Goal: Information Seeking & Learning: Learn about a topic

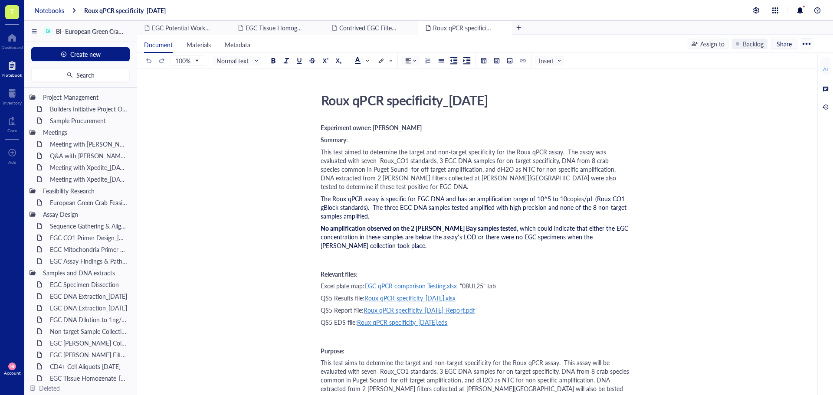
click at [45, 8] on div "Notebooks" at bounding box center [50, 11] width 30 height 8
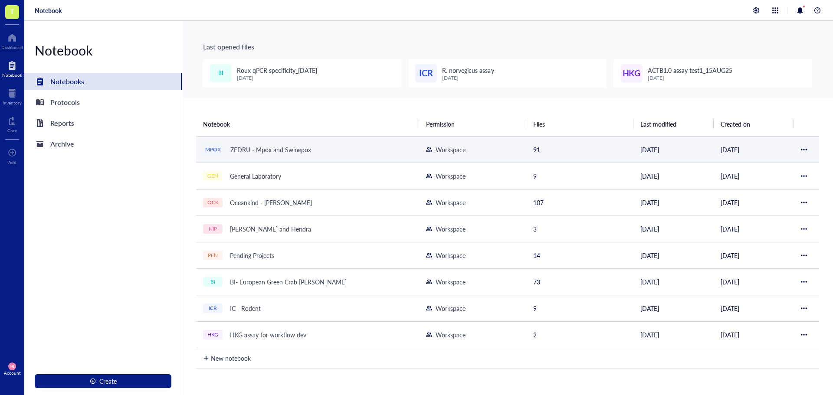
click at [289, 151] on div "ZEDRU - Mpox and Swinepox" at bounding box center [271, 150] width 89 height 12
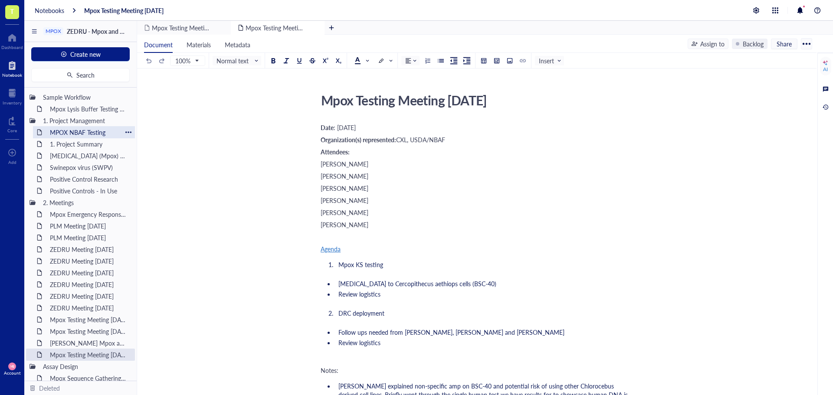
click at [74, 130] on div "MPOX NBAF Testing" at bounding box center [84, 132] width 76 height 12
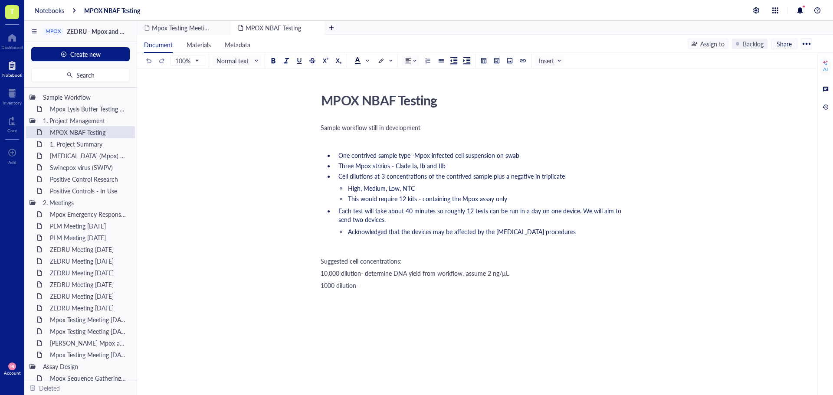
click at [358, 290] on span "1000 dilution-" at bounding box center [340, 285] width 38 height 9
click at [391, 290] on div "1000 dilution-" at bounding box center [475, 285] width 309 height 9
drag, startPoint x: 375, startPoint y: 296, endPoint x: 322, endPoint y: 129, distance: 175.5
click at [322, 129] on div "Sample workflow still in development ﻿ One contrived sample type -Mpox infected…" at bounding box center [475, 284] width 309 height 326
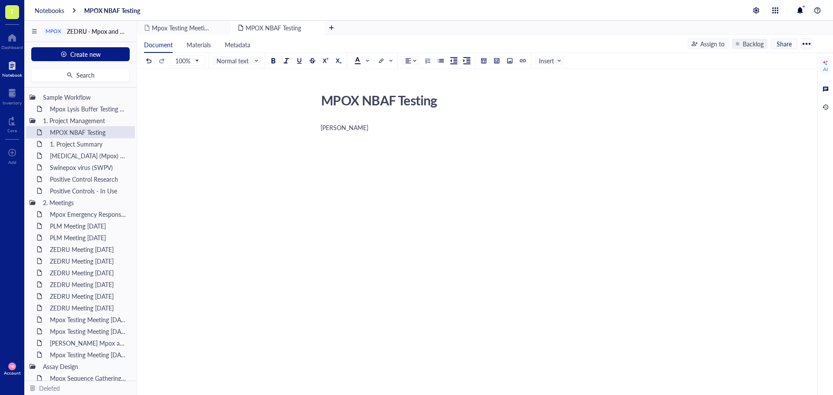
click at [343, 129] on span "[PERSON_NAME]" at bounding box center [345, 127] width 48 height 9
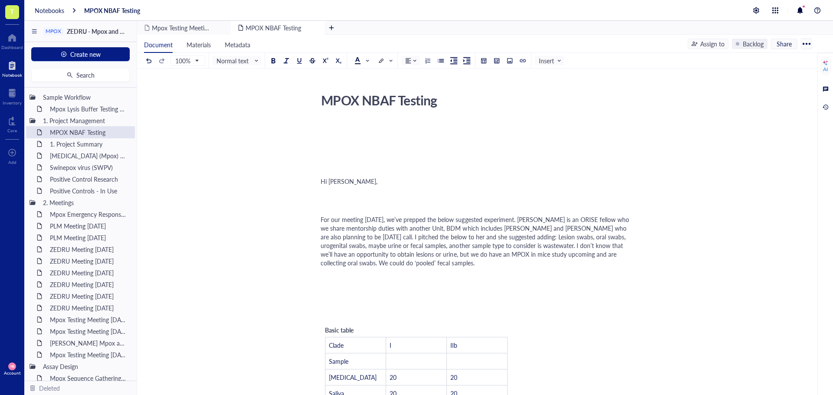
click at [345, 206] on div "﻿" at bounding box center [475, 205] width 309 height 9
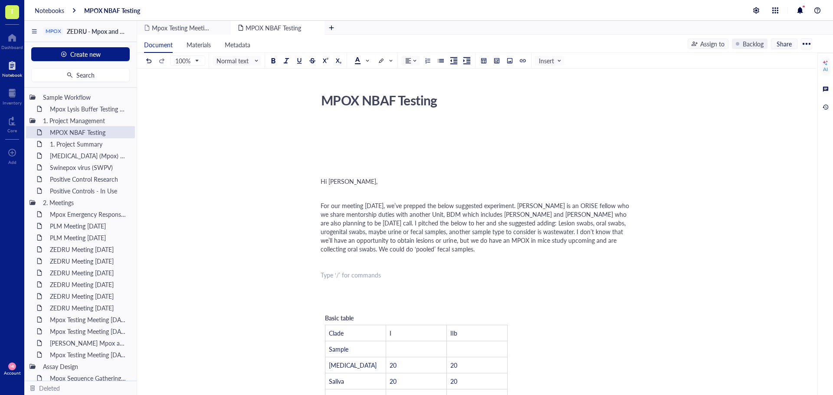
click at [337, 278] on div "﻿ Type ‘/’ for commands" at bounding box center [475, 275] width 309 height 9
drag, startPoint x: 337, startPoint y: 274, endPoint x: 345, endPoint y: 306, distance: 33.0
click at [325, 265] on div "﻿ Type ‘/’ for commands" at bounding box center [475, 264] width 309 height 9
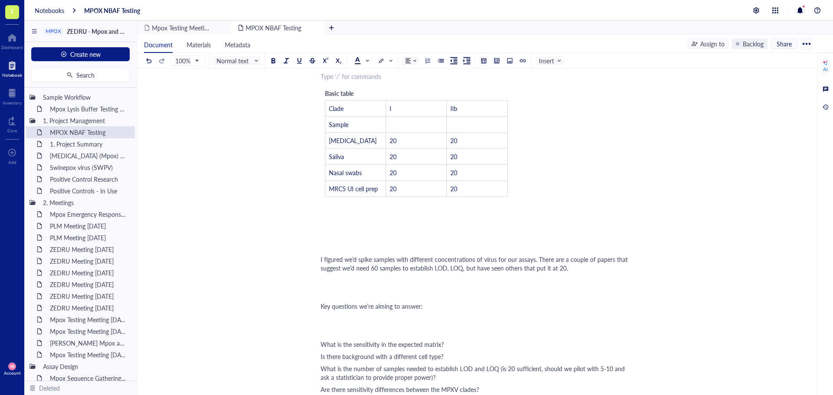
scroll to position [217, 0]
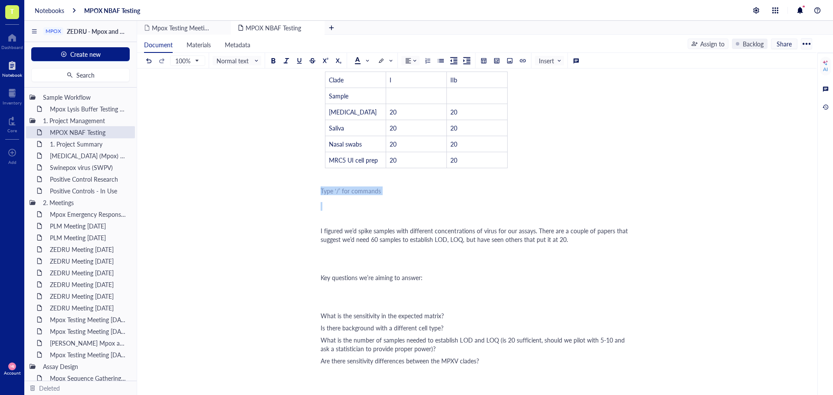
drag, startPoint x: 343, startPoint y: 190, endPoint x: 368, endPoint y: 220, distance: 38.5
click at [368, 220] on div "﻿ ﻿ Hi [PERSON_NAME], ﻿ For our meeting [DATE], we’ve prepped the below suggest…" at bounding box center [475, 306] width 309 height 803
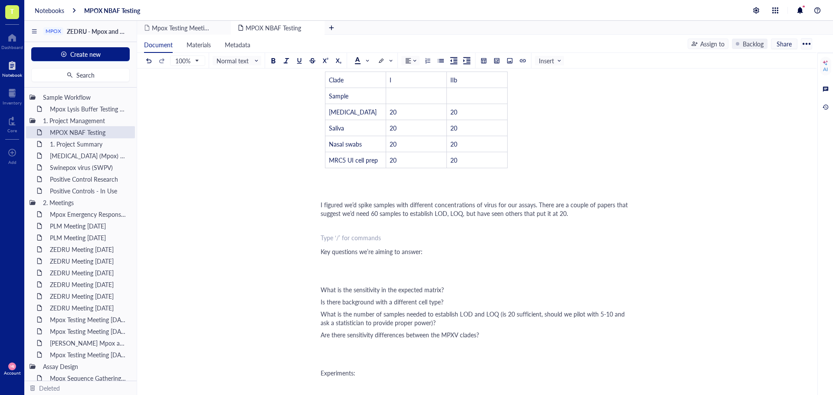
click at [326, 233] on div "﻿ ﻿ Type ‘/’ for commands" at bounding box center [475, 232] width 309 height 23
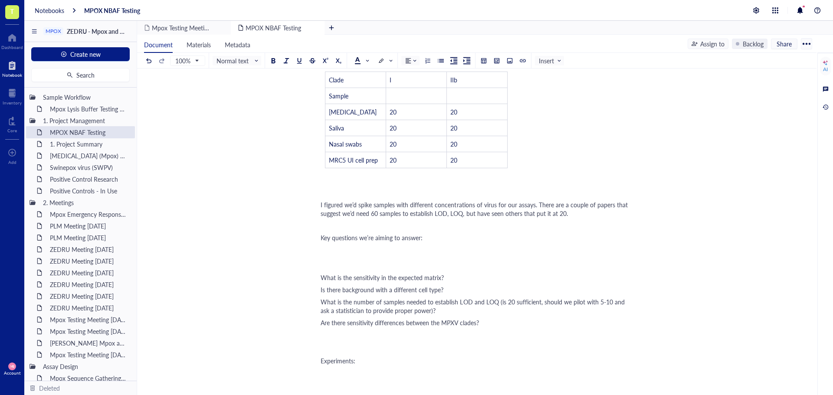
click at [334, 260] on div "﻿" at bounding box center [475, 263] width 309 height 9
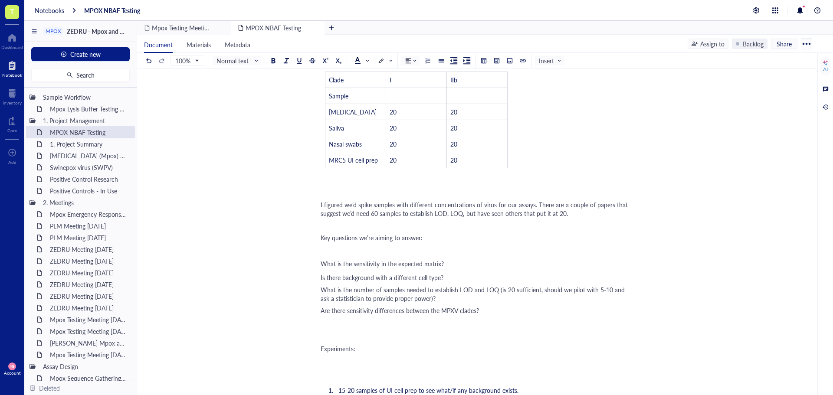
click at [332, 334] on div "﻿" at bounding box center [475, 335] width 309 height 9
click at [328, 348] on div "﻿ Type ‘/’ for commands" at bounding box center [475, 350] width 309 height 9
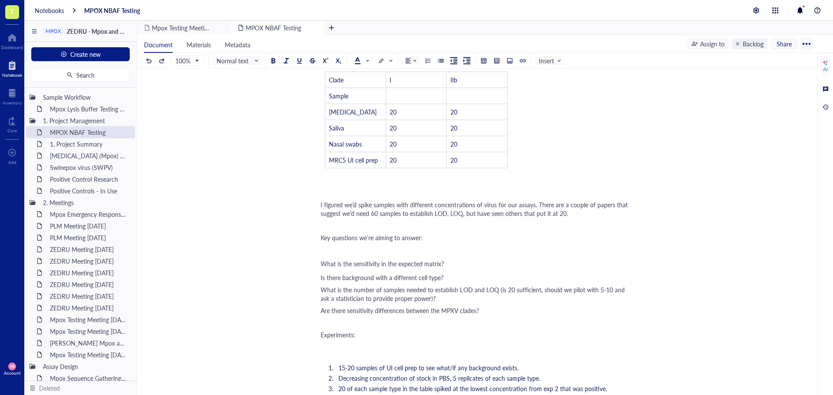
click at [364, 335] on div "Experiments:" at bounding box center [475, 335] width 309 height 9
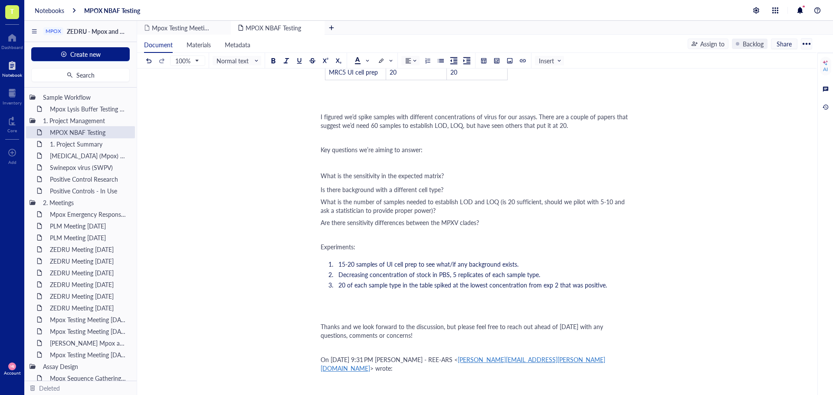
scroll to position [347, 0]
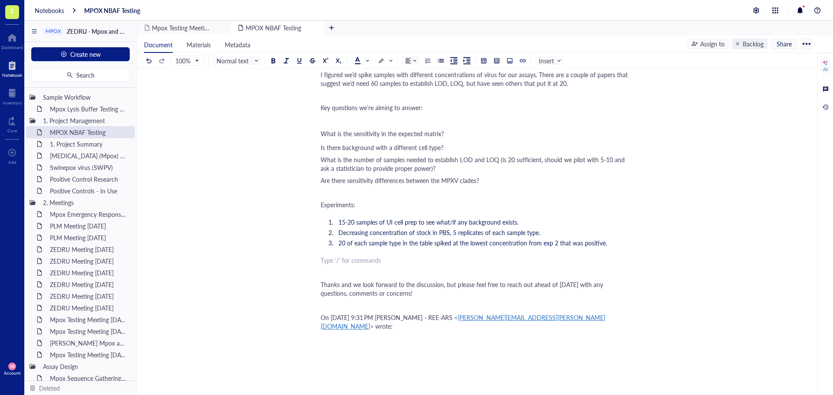
click at [354, 264] on div "﻿ Type ‘/’ for commands" at bounding box center [475, 260] width 309 height 9
click at [387, 295] on div "Thanks and we look forward to the discussion, but please feel free to reach out…" at bounding box center [475, 288] width 309 height 17
click at [322, 272] on div "﻿ Type ‘/’ for commands" at bounding box center [475, 270] width 309 height 9
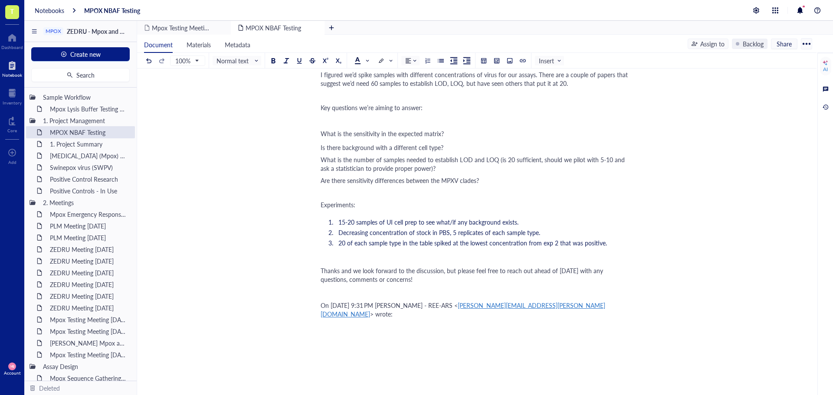
click at [346, 306] on span "On [DATE] 9:31 PM [PERSON_NAME] - REE-ARS <" at bounding box center [389, 305] width 137 height 9
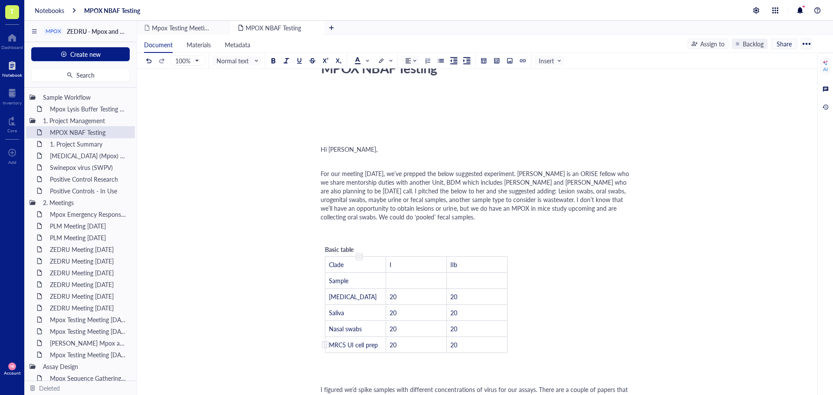
scroll to position [0, 0]
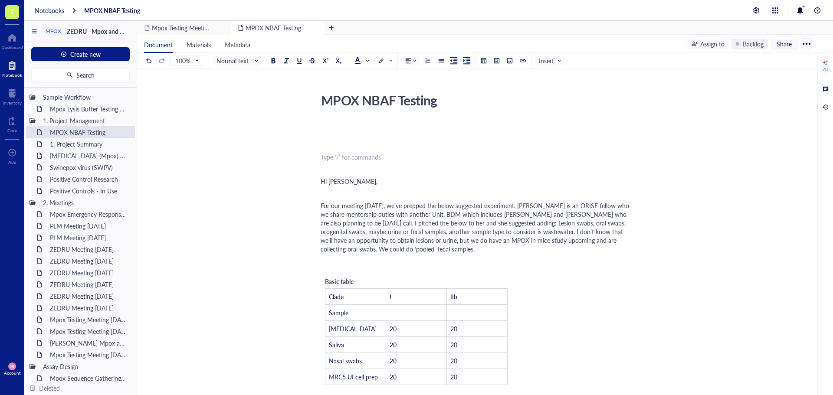
click at [323, 155] on div "﻿ Type ‘/’ for commands" at bounding box center [475, 157] width 309 height 9
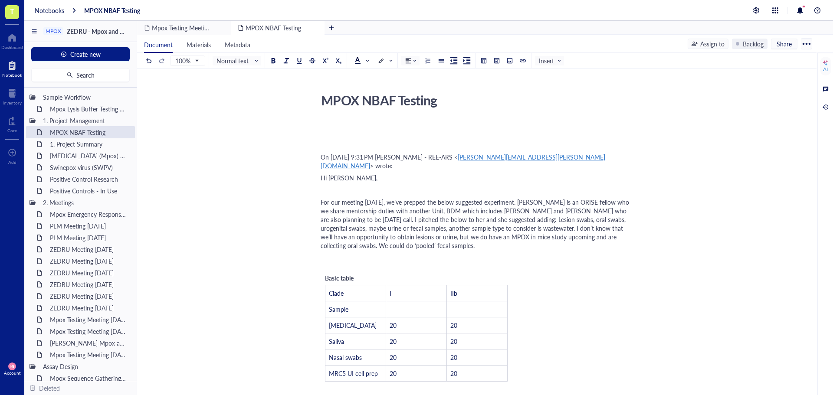
click at [350, 143] on div at bounding box center [475, 136] width 309 height 26
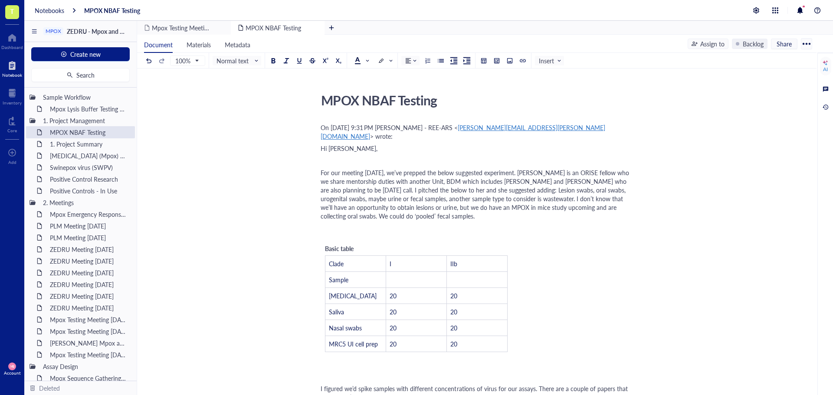
click at [338, 128] on div "On [DATE] 9:31 PM [PERSON_NAME] - REE-ARS < [PERSON_NAME][EMAIL_ADDRESS][PERSON…" at bounding box center [475, 131] width 309 height 17
click at [338, 167] on div "﻿" at bounding box center [475, 162] width 309 height 9
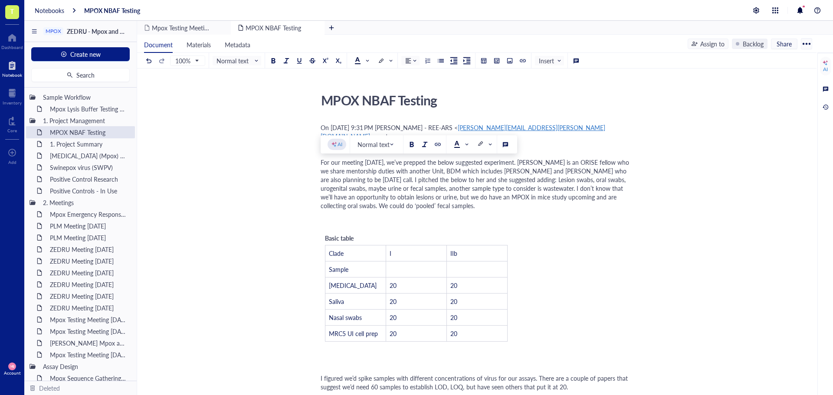
drag, startPoint x: 359, startPoint y: 168, endPoint x: 322, endPoint y: 164, distance: 37.5
click at [322, 153] on div "Hi [PERSON_NAME]," at bounding box center [475, 148] width 309 height 9
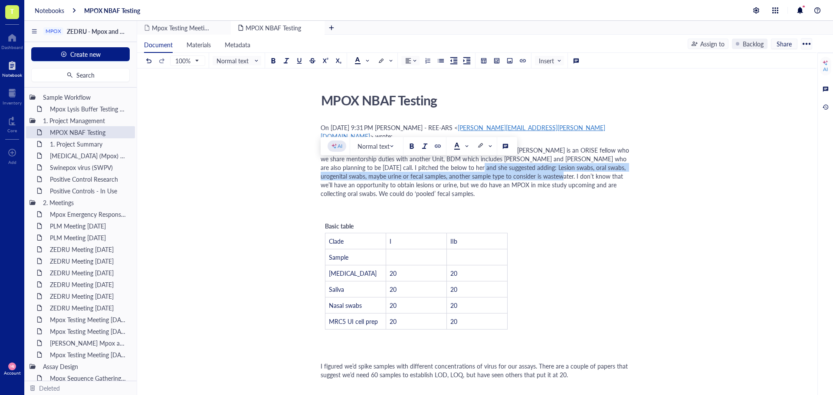
drag, startPoint x: 452, startPoint y: 184, endPoint x: 526, endPoint y: 195, distance: 75.0
click at [526, 195] on span "For our meeting [DATE], we’ve prepped the below suggested experiment. [PERSON_N…" at bounding box center [476, 172] width 310 height 52
click at [490, 145] on span at bounding box center [484, 146] width 14 height 7
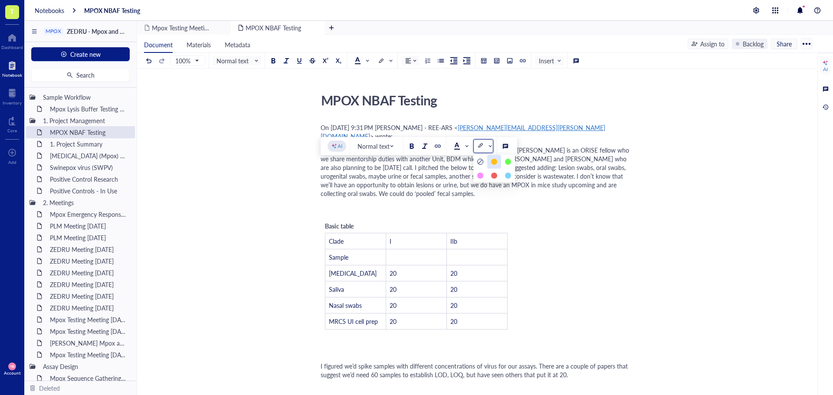
click at [492, 157] on div at bounding box center [494, 162] width 14 height 14
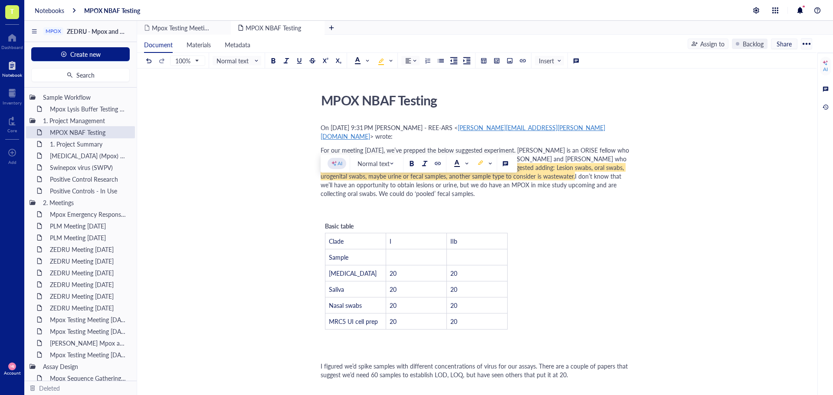
click at [541, 213] on div "﻿" at bounding box center [475, 209] width 309 height 9
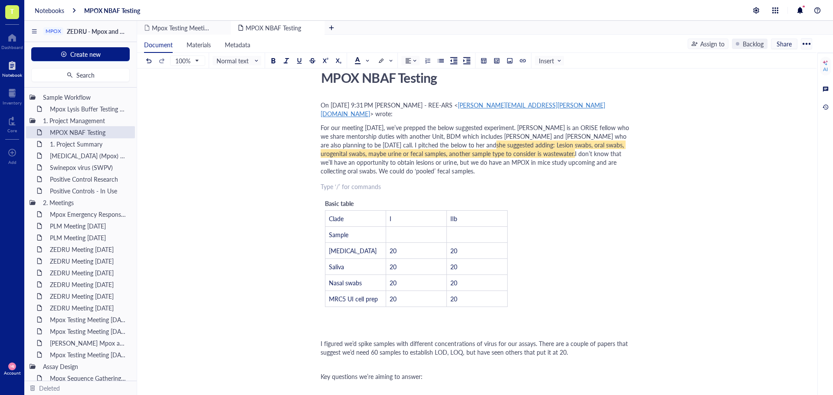
scroll to position [43, 0]
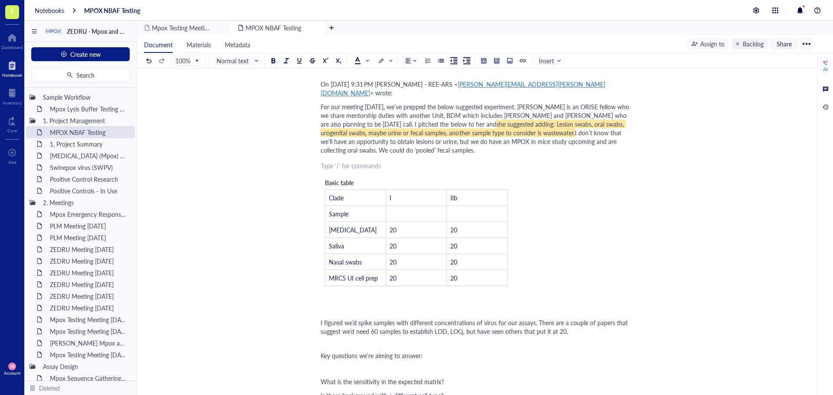
click at [349, 187] on span "Basic table" at bounding box center [339, 182] width 29 height 9
click at [350, 170] on div "﻿" at bounding box center [475, 165] width 309 height 9
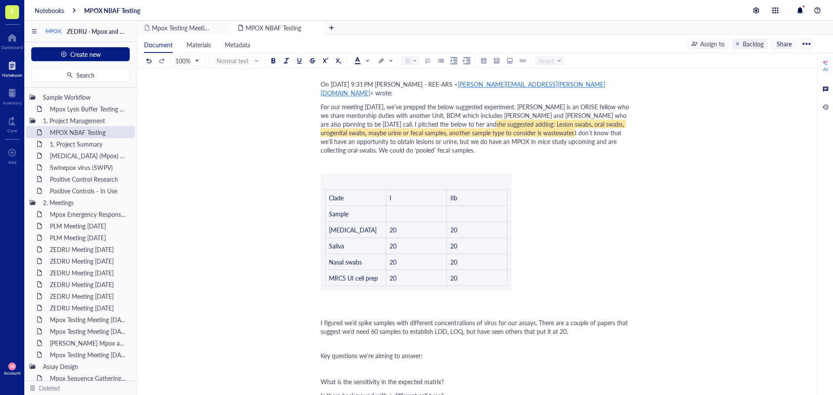
click at [443, 154] on div "For our meeting [DATE], we’ve prepped the below suggested experiment. [PERSON_N…" at bounding box center [475, 128] width 309 height 52
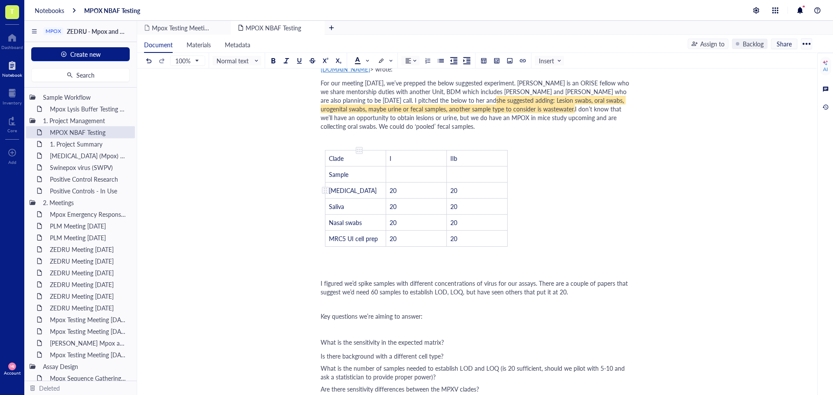
scroll to position [87, 0]
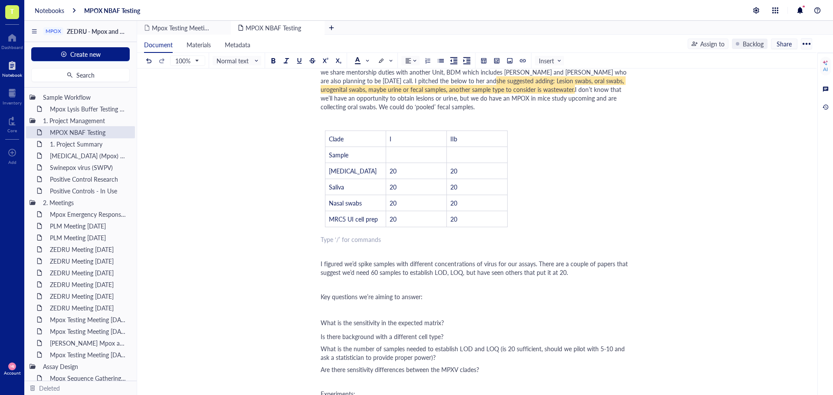
click at [351, 244] on div "﻿ Type ‘/’ for commands" at bounding box center [475, 239] width 309 height 9
click at [342, 254] on div "﻿" at bounding box center [475, 250] width 309 height 9
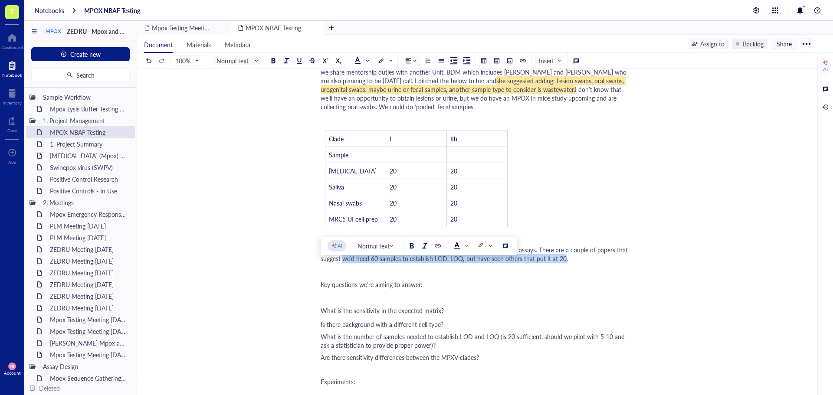
drag, startPoint x: 564, startPoint y: 276, endPoint x: 343, endPoint y: 277, distance: 220.4
click at [343, 263] on span "I figured we’d spike samples with different concentrations of virus for our ass…" at bounding box center [475, 254] width 309 height 17
click at [489, 244] on span at bounding box center [484, 246] width 14 height 7
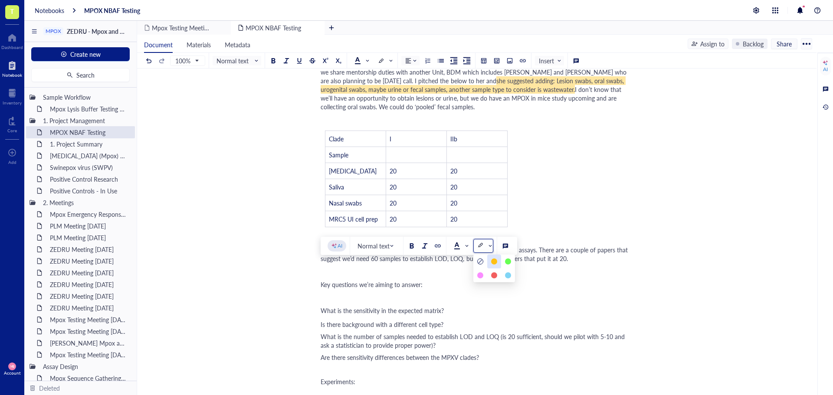
click at [493, 260] on div at bounding box center [494, 262] width 6 height 6
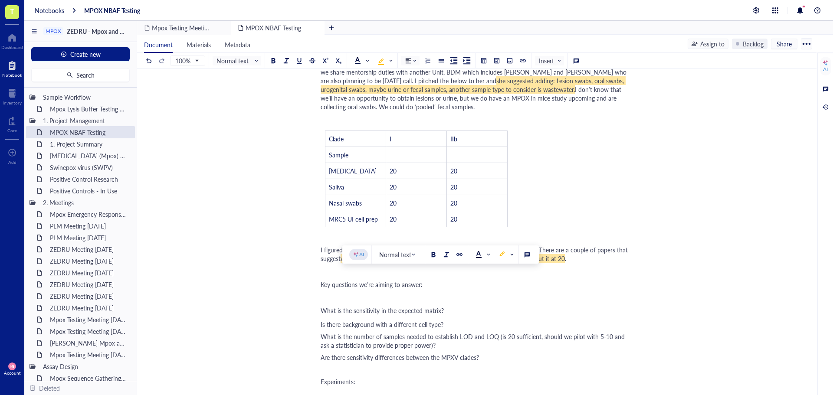
click at [459, 291] on div "﻿ Key questions we’re aiming to answer:" at bounding box center [475, 279] width 309 height 23
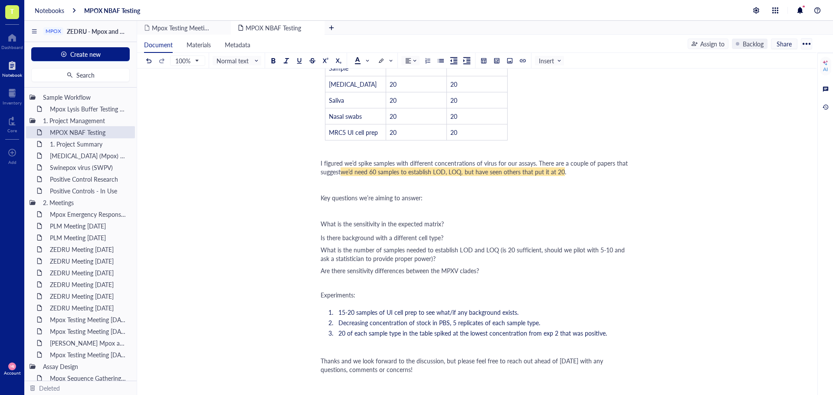
scroll to position [217, 0]
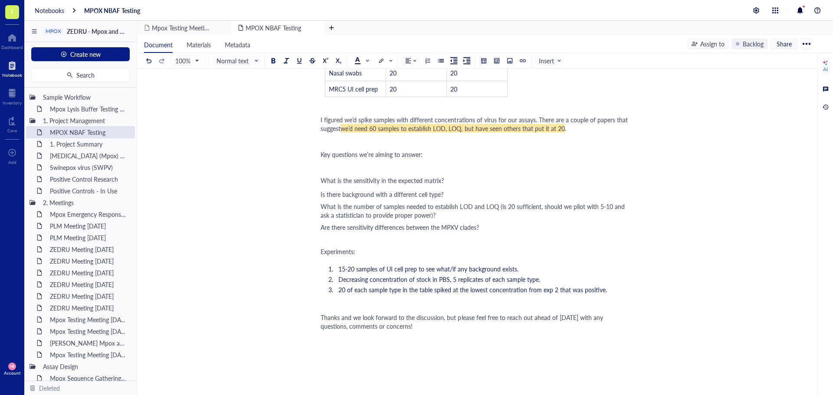
click at [468, 185] on div "What is the sensitivity in the expected matrix?" at bounding box center [475, 180] width 309 height 9
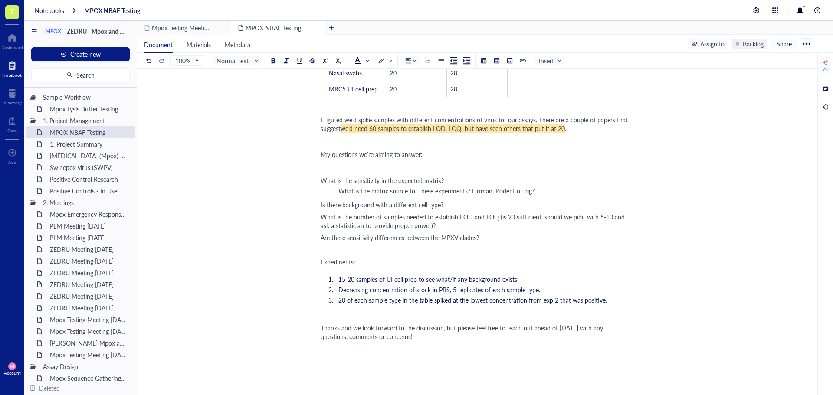
click at [473, 197] on div "﻿ What is the sensitivity in the expected matrix? What is the matrix source for…" at bounding box center [475, 180] width 309 height 33
click at [474, 195] on span "What is the matrix source for these experiments? Human, Rodent or pig?" at bounding box center [436, 191] width 196 height 9
click at [368, 62] on span at bounding box center [362, 60] width 14 height 7
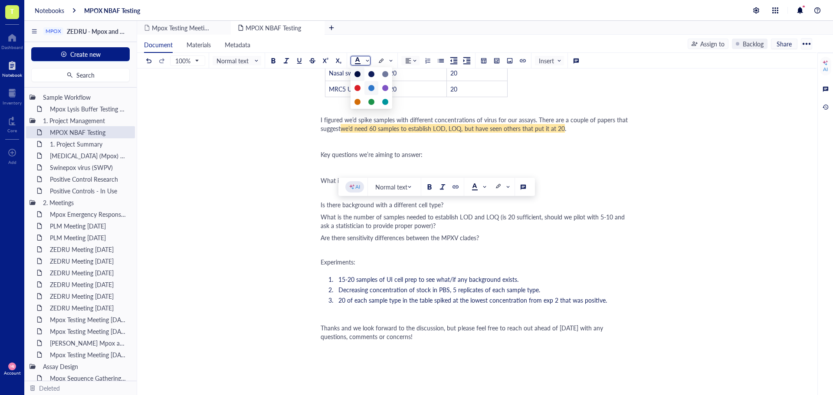
click at [373, 88] on div at bounding box center [371, 88] width 6 height 6
click at [324, 197] on div "﻿ What is the sensitivity in the expected matrix? What is the matrix source for…" at bounding box center [475, 180] width 309 height 33
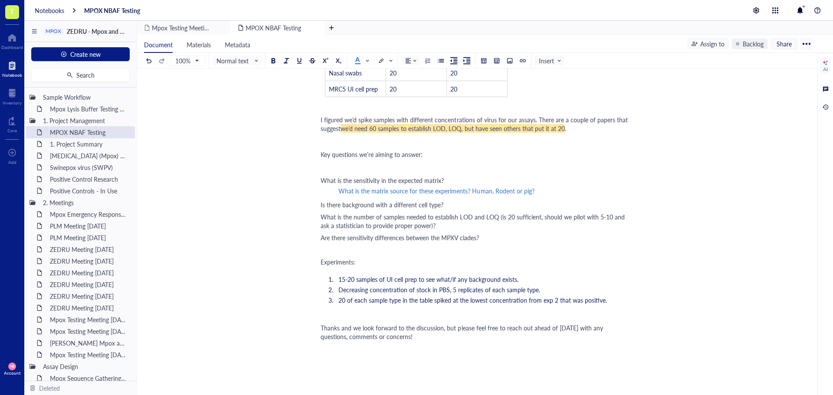
click at [445, 209] on div "Is there background with a different cell type?" at bounding box center [475, 204] width 309 height 9
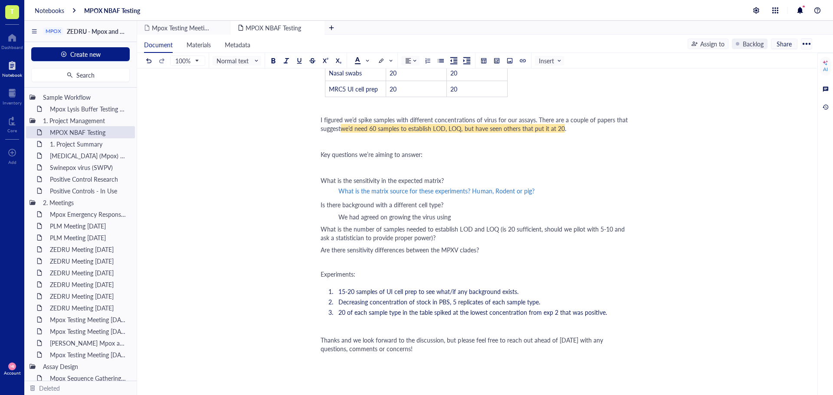
click at [339, 221] on span "We had agreed on growing the virus using" at bounding box center [394, 217] width 112 height 9
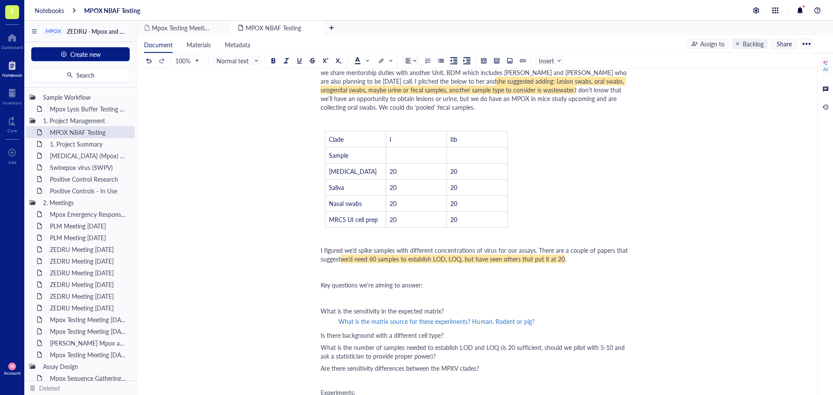
scroll to position [87, 0]
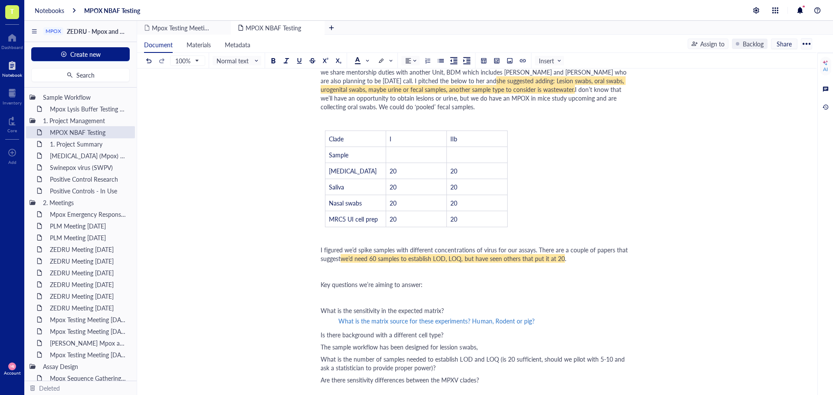
click at [445, 351] on span "The sample workflow has been designed for lession swabs," at bounding box center [399, 347] width 157 height 9
click at [500, 360] on div "On [DATE] 9:31 PM [PERSON_NAME] - REE-ARS < [PERSON_NAME][EMAIL_ADDRESS][PERSON…" at bounding box center [475, 351] width 309 height 633
click at [524, 351] on span "The sample workflow has been designed for lesion swabs, the more comples the sa…" at bounding box center [444, 347] width 247 height 9
click at [590, 358] on div "On [DATE] 9:31 PM [PERSON_NAME] - REE-ARS < [PERSON_NAME][EMAIL_ADDRESS][PERSON…" at bounding box center [475, 351] width 309 height 633
click at [591, 351] on div "The sample workflow has been designed for lesion swabs, the more complex the sa…" at bounding box center [475, 347] width 309 height 9
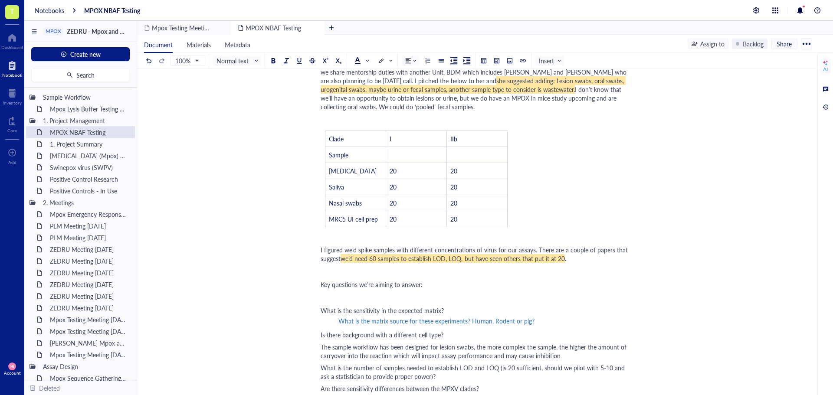
scroll to position [130, 0]
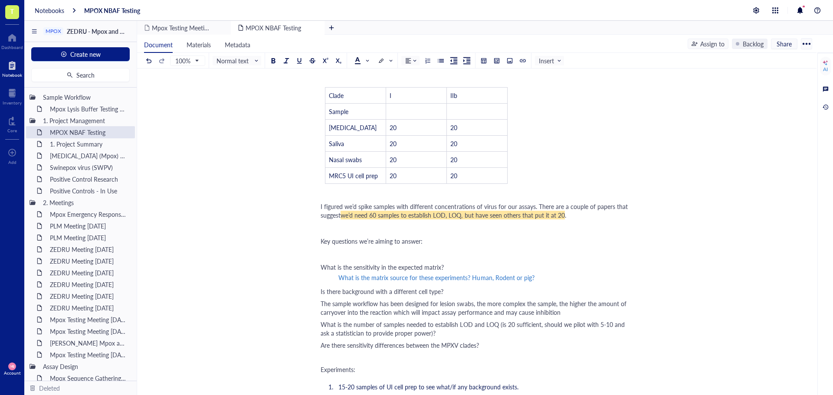
click at [322, 317] on span "The sample workflow has been designed for lesion swabs, the more complex the sa…" at bounding box center [475, 307] width 308 height 17
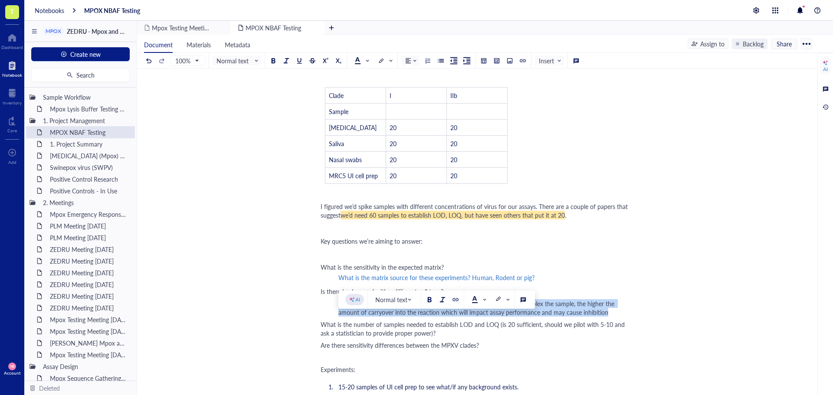
drag, startPoint x: 338, startPoint y: 321, endPoint x: 608, endPoint y: 328, distance: 269.5
click at [608, 317] on div "The sample workflow has been designed for lesion swabs, the more complex the sa…" at bounding box center [483, 307] width 291 height 17
click at [480, 299] on span at bounding box center [479, 299] width 14 height 7
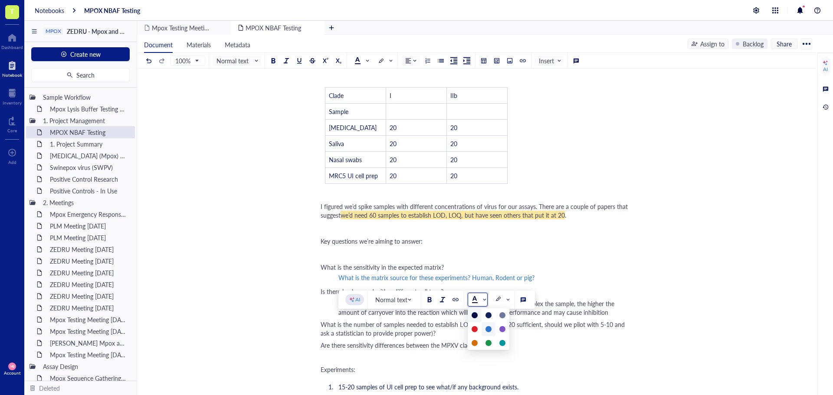
click at [488, 326] on div at bounding box center [489, 329] width 6 height 6
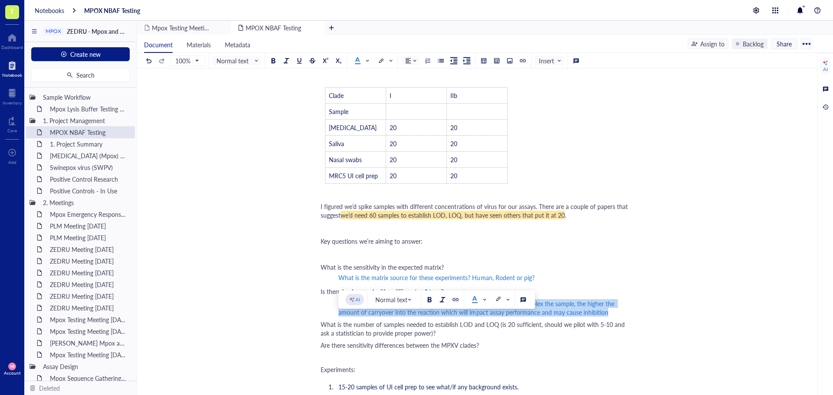
click at [618, 317] on div "The sample workflow has been designed for lesion swabs, the more complex the sa…" at bounding box center [483, 307] width 291 height 17
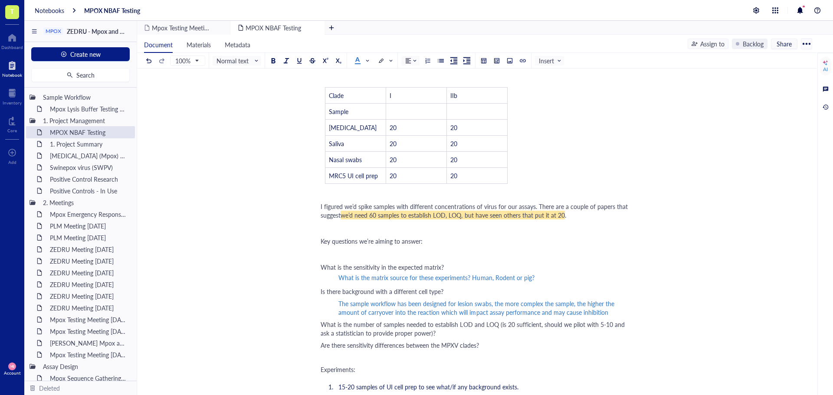
scroll to position [174, 0]
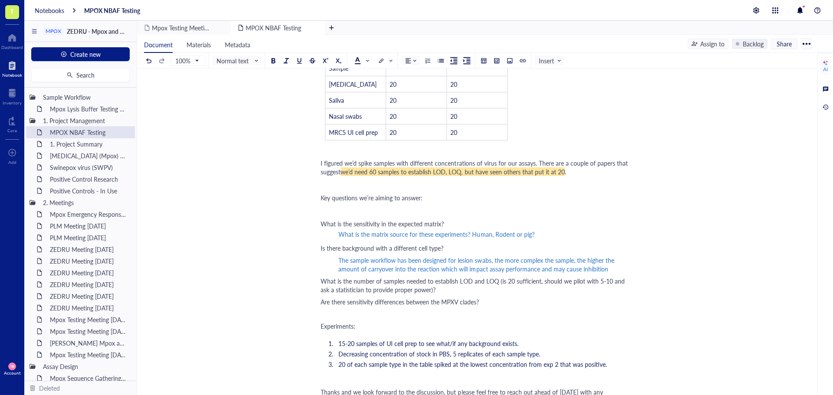
click at [459, 294] on div "What is the number of samples needed to establish LOD and LOQ (is 20 sufficient…" at bounding box center [475, 285] width 309 height 17
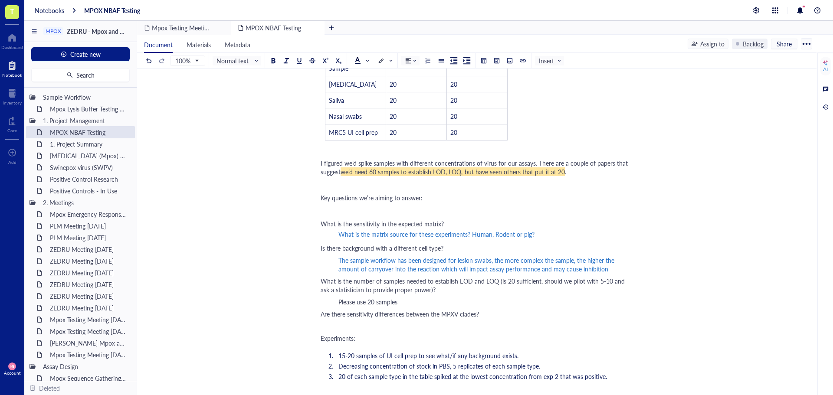
click at [421, 306] on div "Please use 20 samples" at bounding box center [483, 302] width 291 height 9
click at [405, 306] on span "Please use 20 samples as described in OMB: 0910-0595 guidance" at bounding box center [426, 302] width 176 height 9
click at [519, 306] on div "Please use 20 samples as described in OMB: 0910-0595 guidance" at bounding box center [483, 302] width 291 height 9
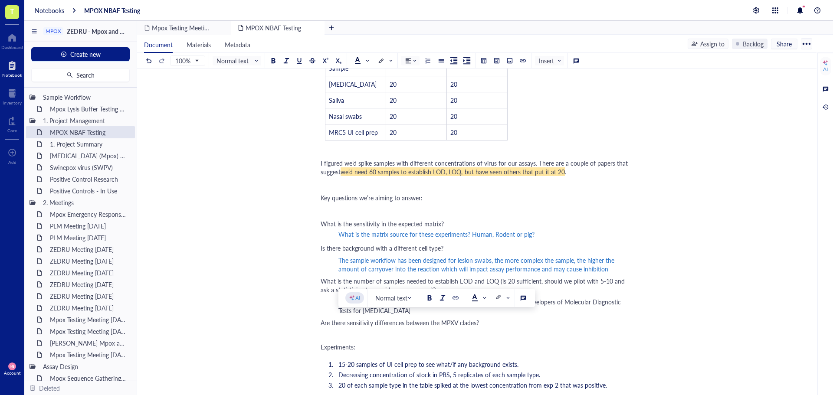
drag, startPoint x: 368, startPoint y: 320, endPoint x: 340, endPoint y: 320, distance: 28.6
click at [340, 315] on span "Please use 20 samples as described in OMB: 0910-0595 Template for Developers of…" at bounding box center [480, 306] width 284 height 17
click at [370, 315] on span "20 samples as described in OMB: 0910-0595 Template for Developers of Molecular …" at bounding box center [477, 306] width 279 height 17
drag, startPoint x: 449, startPoint y: 320, endPoint x: 411, endPoint y: 321, distance: 38.2
click at [411, 315] on span "20 samples should suffice, as described in OMB: 0910-0595 Template for Develope…" at bounding box center [471, 306] width 266 height 17
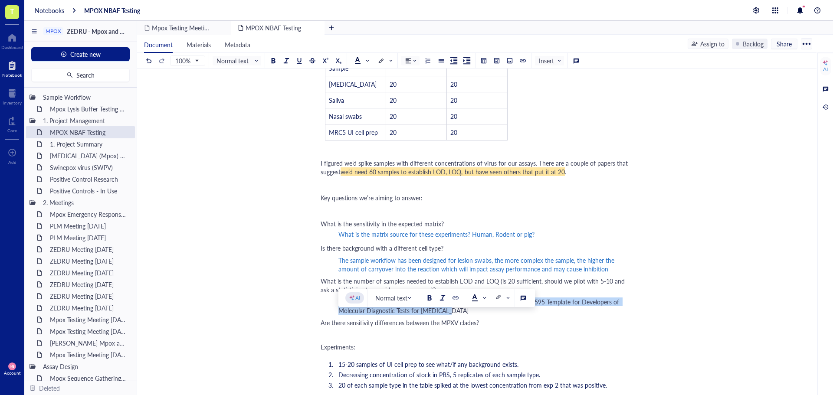
drag, startPoint x: 458, startPoint y: 329, endPoint x: 338, endPoint y: 318, distance: 119.8
click at [338, 315] on div "20 samples should suffice, this is the suggested amount in OMB: 0910-0595 Templ…" at bounding box center [483, 306] width 291 height 17
click at [368, 59] on span at bounding box center [362, 60] width 14 height 7
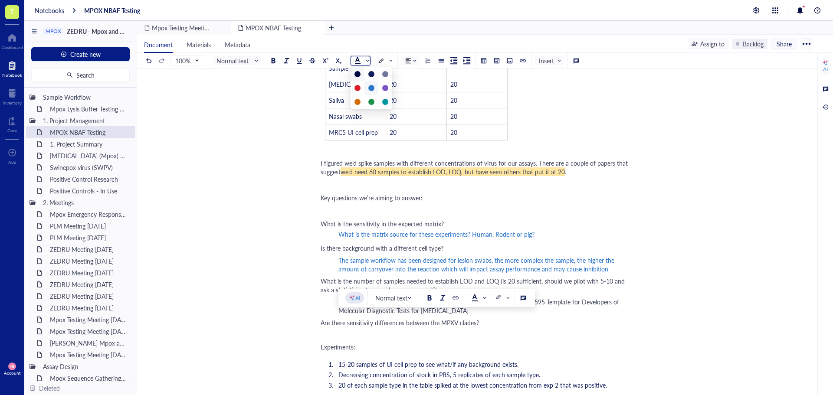
click at [372, 87] on div at bounding box center [371, 88] width 6 height 6
click at [691, 273] on div "MPOX NBAF Testing MPOX NBAF Testing On [DATE] 9:31 PM [PERSON_NAME] - REE-ARS <…" at bounding box center [475, 263] width 676 height 694
click at [614, 273] on div "The sample workflow has been designed for lesion swabs, the more complex the sa…" at bounding box center [483, 264] width 291 height 17
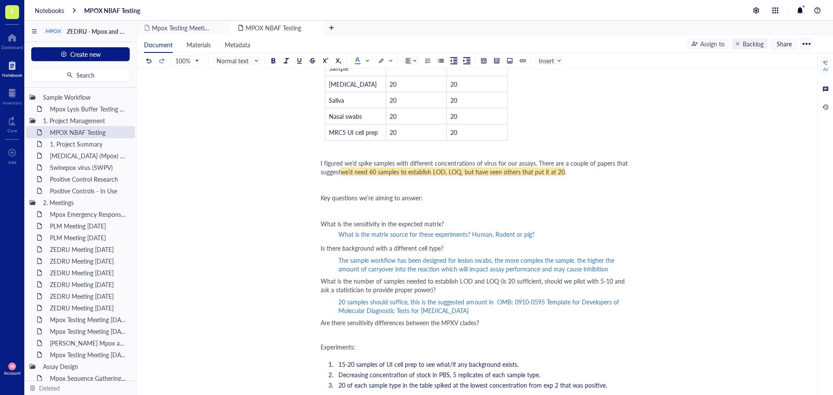
click at [464, 315] on div "20 samples should suffice, this is the suggested amount in OMB: 0910-0595 Templ…" at bounding box center [483, 306] width 291 height 17
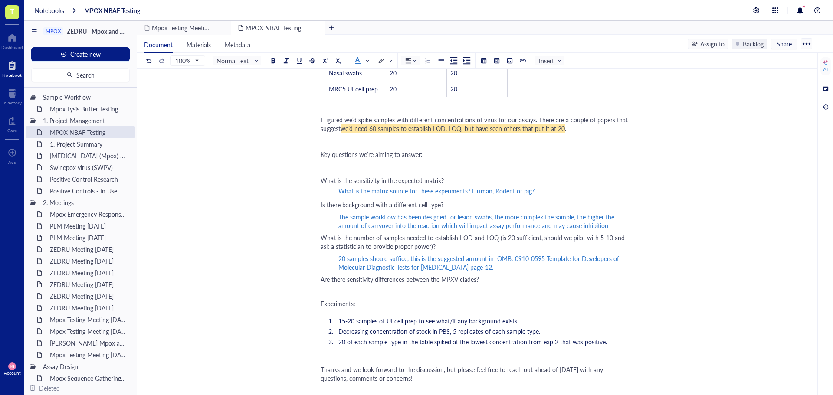
scroll to position [260, 0]
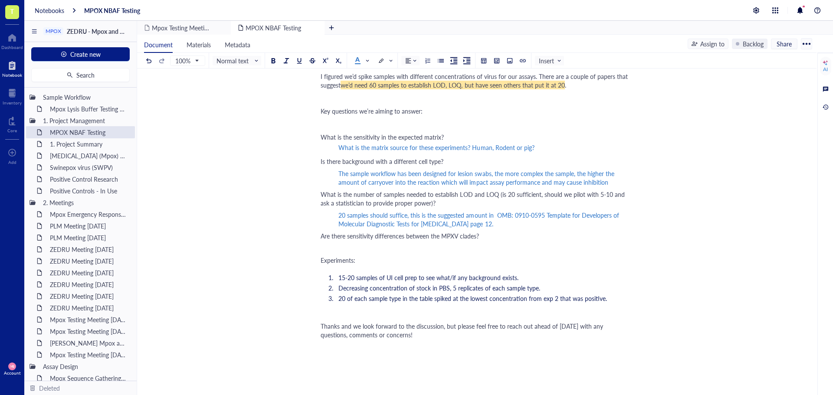
click at [499, 240] on div "Are there sensitivity differences between the MPXV clades?" at bounding box center [475, 236] width 309 height 9
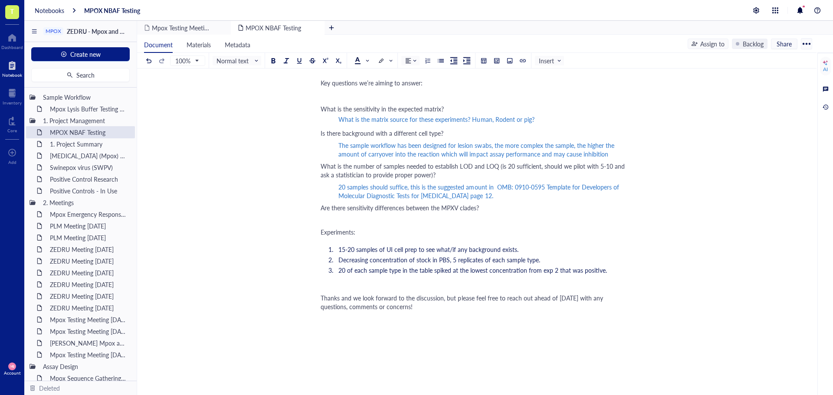
scroll to position [304, 0]
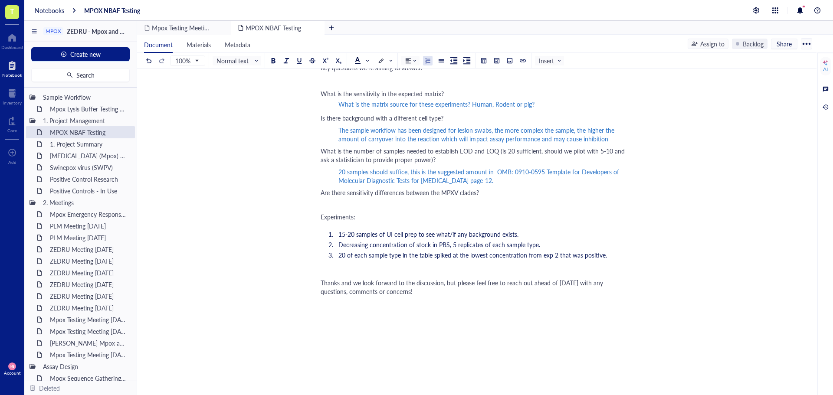
click at [527, 239] on li "15-20 samples of UI cell prep to see what/if any background exists." at bounding box center [482, 234] width 295 height 9
click at [556, 249] on li "Decreasing concentration of stock in PBS, 5 replicates of each sample type." at bounding box center [482, 244] width 295 height 9
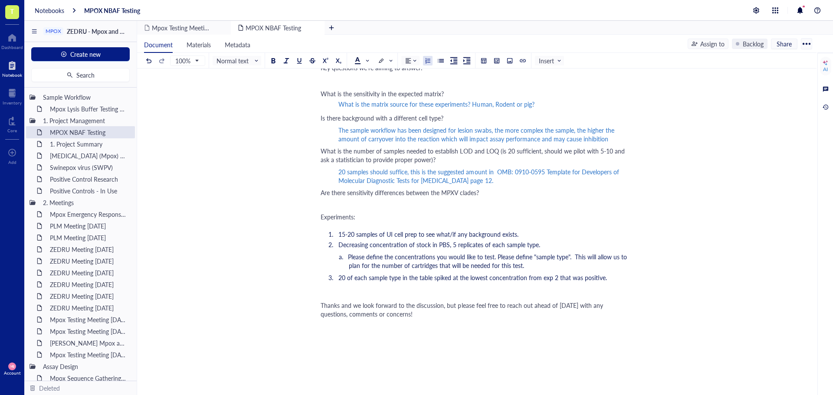
click at [613, 282] on li "20 of each sample type in the table spiked at the lowest concentration from exp…" at bounding box center [482, 277] width 295 height 9
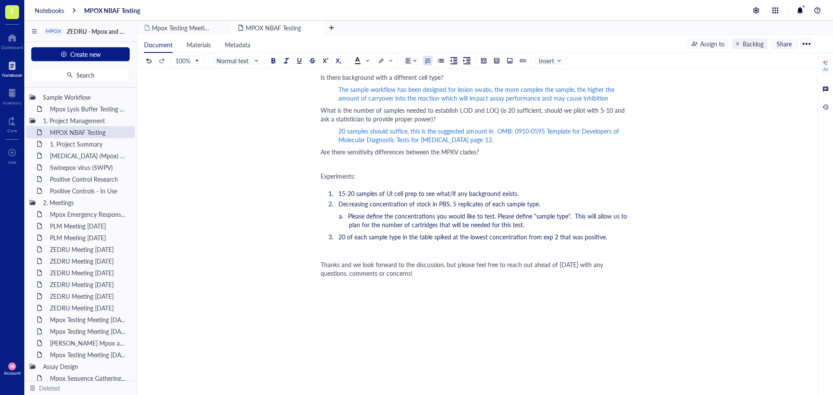
scroll to position [347, 0]
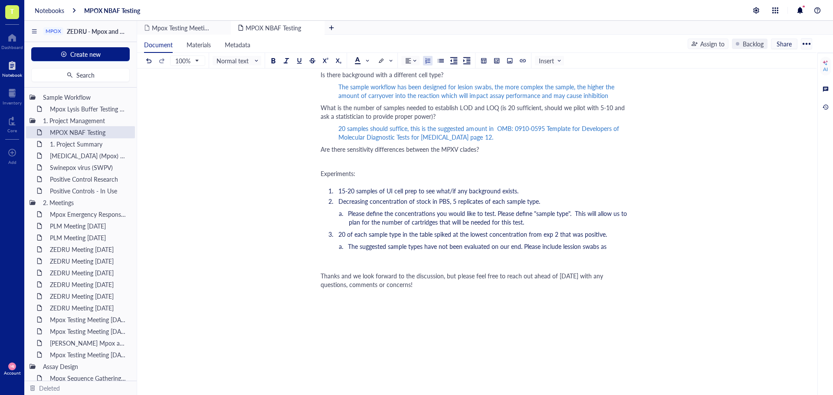
click at [571, 251] on span "The suggested sample types have not been evaluated on our end. Please include l…" at bounding box center [477, 246] width 259 height 9
click at [621, 254] on ol "15-20 samples of UI cell prep to see what/if any background exists. Decreasing …" at bounding box center [475, 219] width 309 height 69
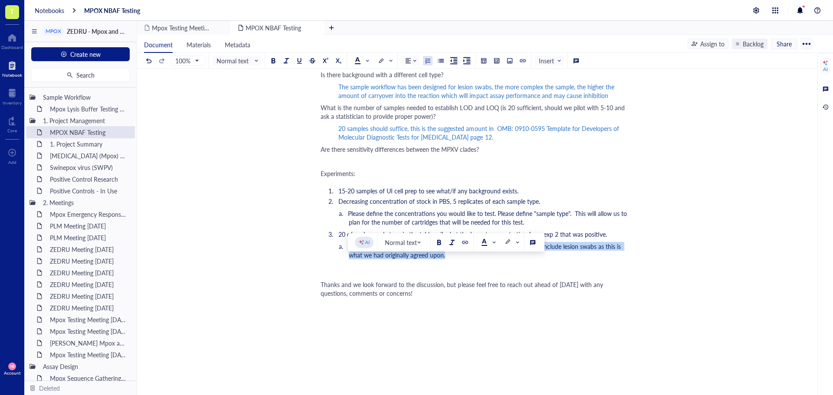
drag, startPoint x: 447, startPoint y: 272, endPoint x: 346, endPoint y: 266, distance: 100.8
click at [349, 259] on li "The suggested sample types have not been evaluated on our end. Please include l…" at bounding box center [489, 250] width 281 height 17
click at [493, 243] on span at bounding box center [488, 242] width 14 height 7
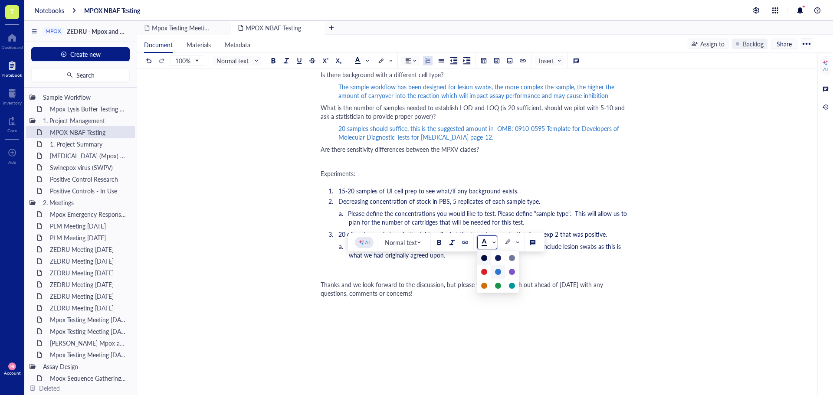
click at [498, 271] on div at bounding box center [498, 272] width 6 height 6
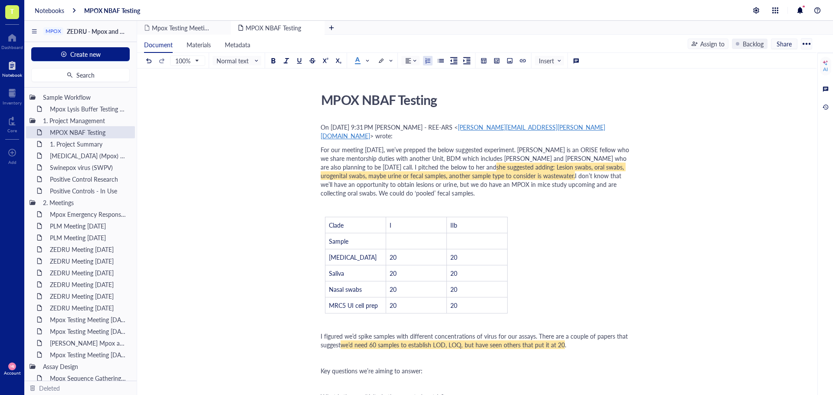
scroll to position [0, 0]
click at [321, 132] on span "Author: [PERSON_NAME][DATE] 9:31 PM [PERSON_NAME] - REE-ARS <" at bounding box center [419, 127] width 197 height 9
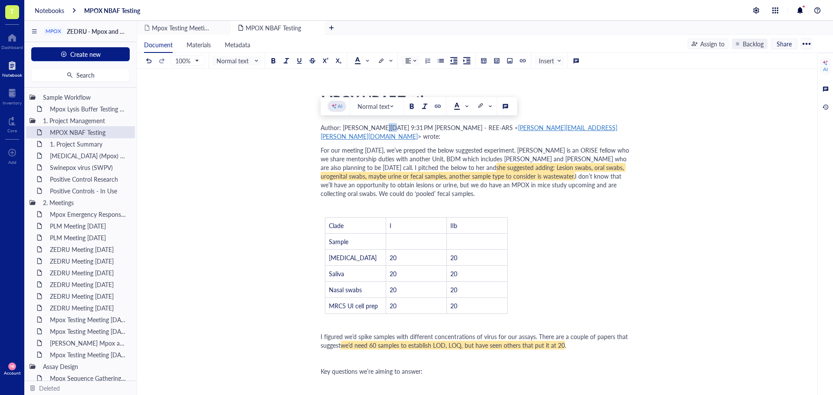
click at [321, 132] on span "Author: [PERSON_NAME][DATE] 9:31 PM [PERSON_NAME] - REE-ARS <" at bounding box center [419, 127] width 197 height 9
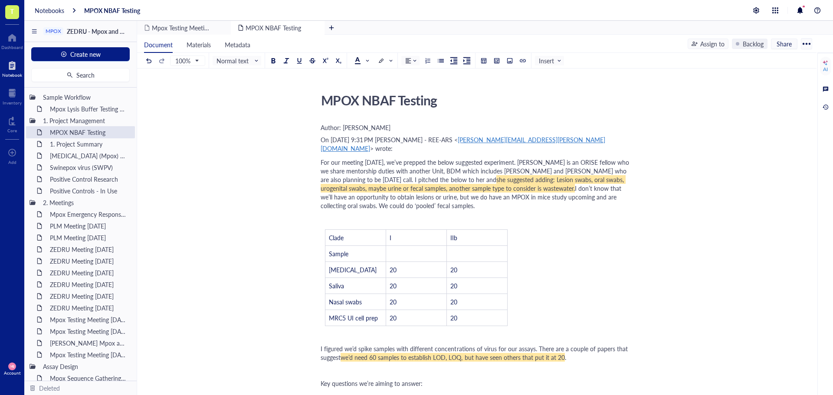
click at [328, 153] on div "On [DATE] 9:31 PM [PERSON_NAME] - REE-ARS < [PERSON_NAME][EMAIL_ADDRESS][PERSON…" at bounding box center [475, 143] width 309 height 17
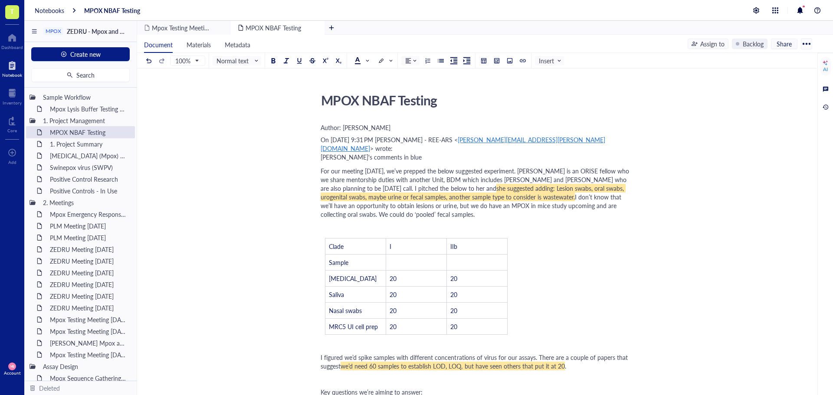
click at [336, 160] on span "> wrote: [PERSON_NAME]'s comments in blue" at bounding box center [371, 152] width 101 height 17
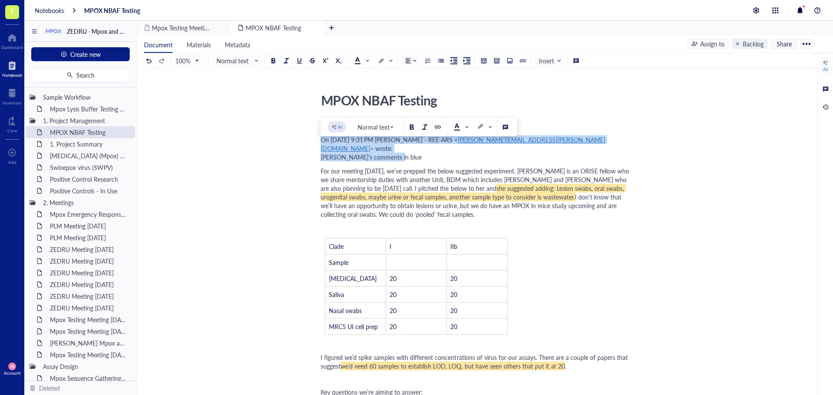
click at [338, 161] on div "On [DATE] 9:31 PM [PERSON_NAME] - REE-ARS < [PERSON_NAME][EMAIL_ADDRESS][PERSON…" at bounding box center [475, 148] width 309 height 26
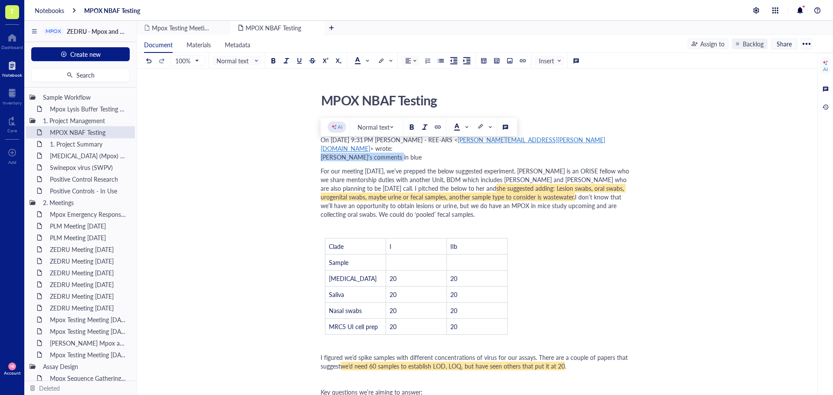
drag, startPoint x: 390, startPoint y: 159, endPoint x: 322, endPoint y: 158, distance: 67.7
click at [322, 158] on div "On [DATE] 9:31 PM [PERSON_NAME] - REE-ARS < [PERSON_NAME][EMAIL_ADDRESS][PERSON…" at bounding box center [475, 148] width 309 height 26
click at [365, 63] on span at bounding box center [362, 60] width 14 height 7
click at [370, 87] on div at bounding box center [371, 88] width 6 height 6
click at [391, 161] on div "On [DATE] 9:31 PM [PERSON_NAME] - REE-ARS < [PERSON_NAME][EMAIL_ADDRESS][PERSON…" at bounding box center [475, 148] width 309 height 26
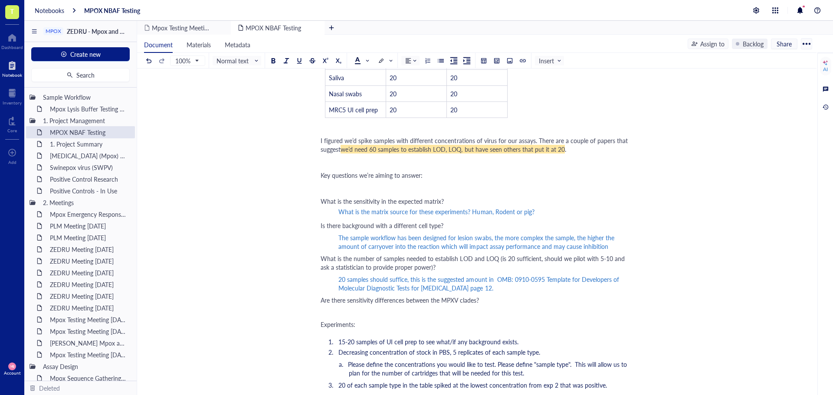
scroll to position [260, 0]
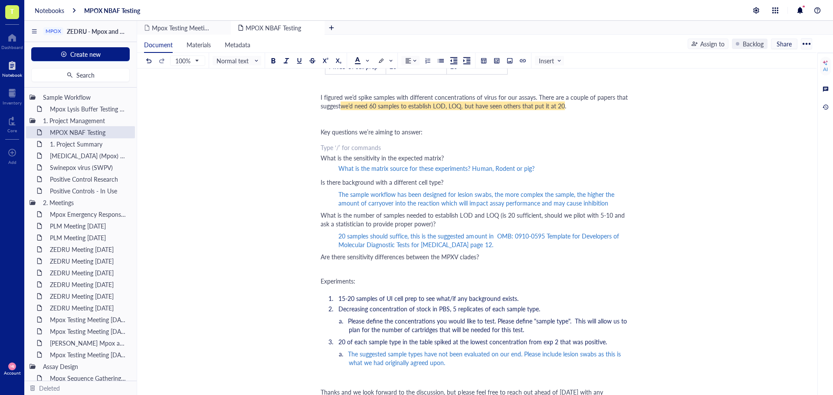
click at [361, 151] on div "﻿ Type ‘/’ for commands What is the sensitivity in the expected matrix? What is…" at bounding box center [475, 157] width 309 height 33
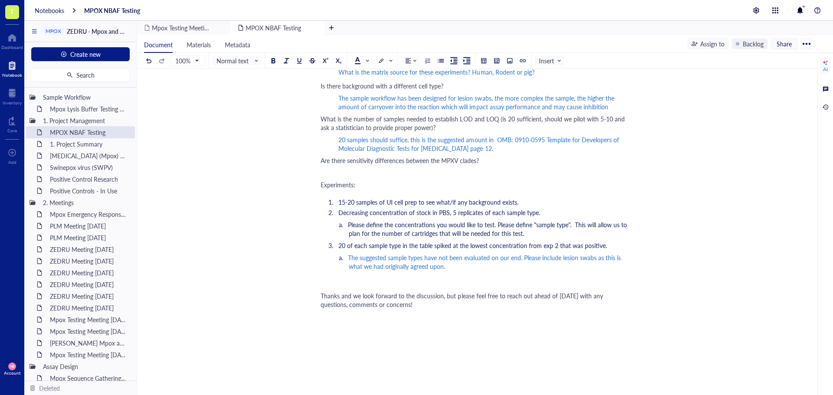
scroll to position [347, 0]
click at [415, 308] on div "Thanks and we look forward to the discussion, but please feel free to reach out…" at bounding box center [475, 299] width 309 height 17
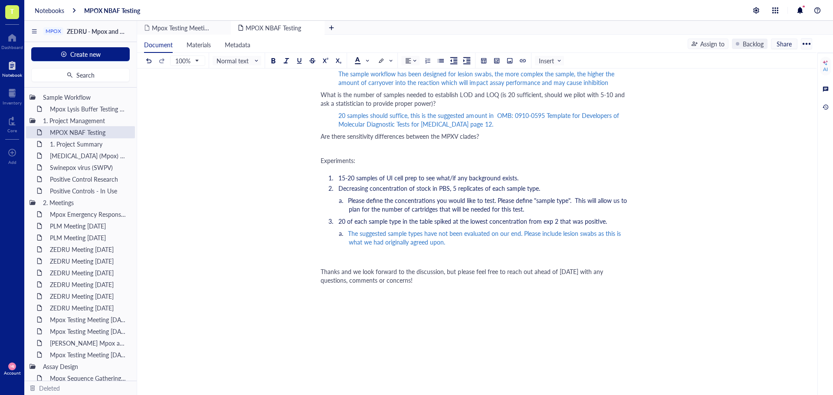
scroll to position [391, 0]
